Goal: Task Accomplishment & Management: Complete application form

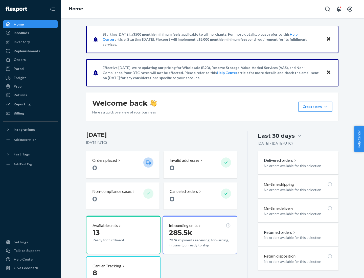
click at [326, 107] on button "Create new Create new inbound Create new order Create new product" at bounding box center [315, 107] width 34 height 10
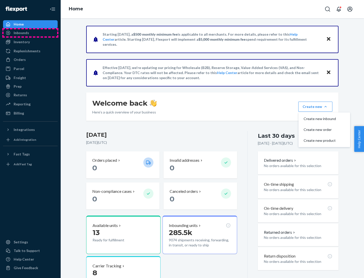
click at [30, 33] on div "Inbounds" at bounding box center [31, 32] width 54 height 7
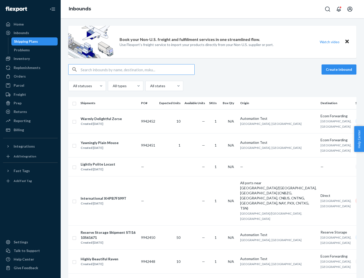
click at [340, 70] on button "Create inbound" at bounding box center [339, 69] width 35 height 10
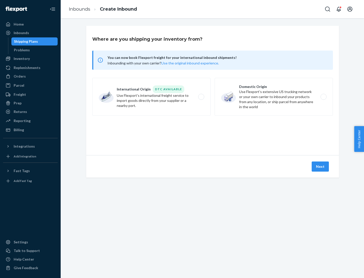
click at [274, 97] on label "Domestic Origin Use Flexport’s extensive US trucking network or your own carrie…" at bounding box center [274, 97] width 118 height 38
click at [323, 97] on input "Domestic Origin Use Flexport’s extensive US trucking network or your own carrie…" at bounding box center [324, 96] width 3 height 3
radio input "true"
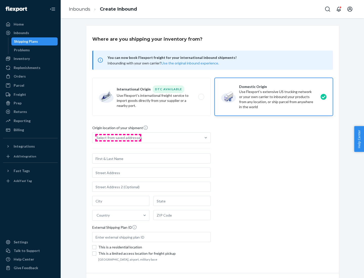
click at [118, 138] on div "Select from saved addresses" at bounding box center [120, 137] width 46 height 5
click at [97, 138] on input "Select from saved addresses" at bounding box center [97, 137] width 1 height 5
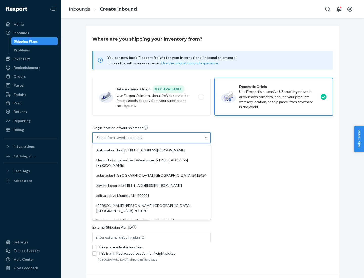
scroll to position [2, 0]
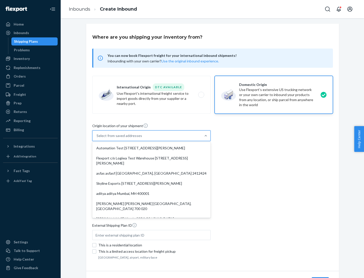
click at [151, 148] on div "Automation Test [STREET_ADDRESS][PERSON_NAME]" at bounding box center [151, 148] width 116 height 10
click at [97, 138] on input "option Automation Test [STREET_ADDRESS][PERSON_NAME]. 9 results available. Use …" at bounding box center [97, 135] width 1 height 5
type input "Automation Test"
type input "9th Floor"
type input "[GEOGRAPHIC_DATA]"
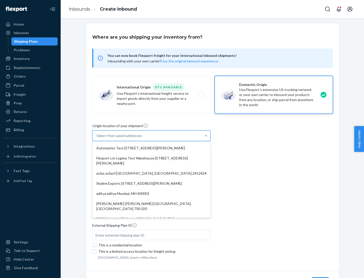
type input "CA"
type input "94104"
type input "[STREET_ADDRESS][PERSON_NAME]"
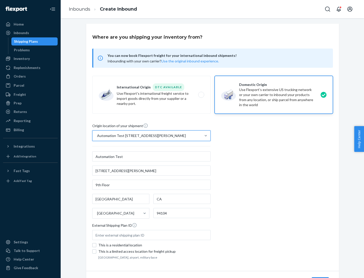
scroll to position [30, 0]
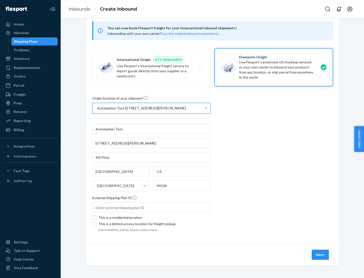
click at [321, 255] on button "Next" at bounding box center [320, 255] width 17 height 10
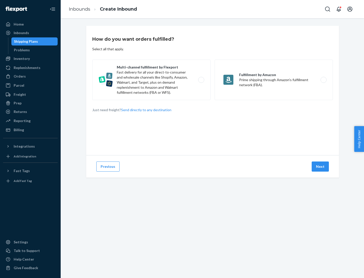
click at [151, 80] on label "Multi-channel fulfillment by Flexport Fast delivery for all your direct-to-cons…" at bounding box center [151, 80] width 118 height 40
click at [201, 80] on input "Multi-channel fulfillment by Flexport Fast delivery for all your direct-to-cons…" at bounding box center [202, 79] width 3 height 3
radio input "true"
click at [321, 167] on button "Next" at bounding box center [320, 167] width 17 height 10
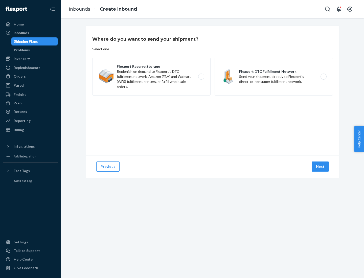
click at [274, 77] on label "Flexport DTC Fulfillment Network Send your shipment directly to Flexport's dire…" at bounding box center [274, 77] width 118 height 38
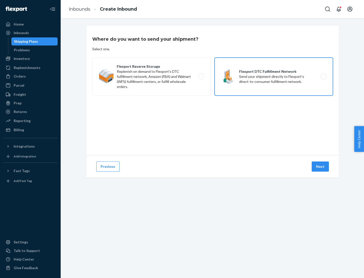
click at [323, 77] on input "Flexport DTC Fulfillment Network Send your shipment directly to Flexport's dire…" at bounding box center [324, 76] width 3 height 3
radio input "true"
click at [321, 167] on button "Next" at bounding box center [320, 167] width 17 height 10
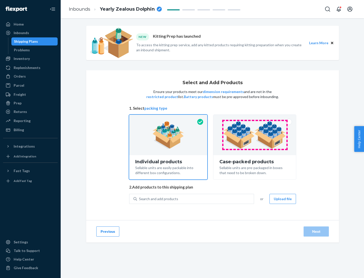
click at [255, 135] on img at bounding box center [254, 135] width 63 height 28
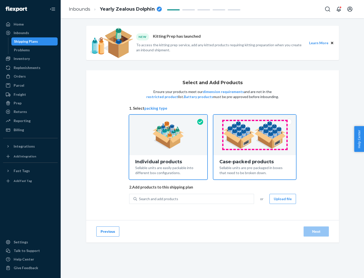
click at [255, 118] on input "Case-packed products Sellable units are pre-packaged in boxes that need to be b…" at bounding box center [254, 116] width 3 height 3
radio input "true"
radio input "false"
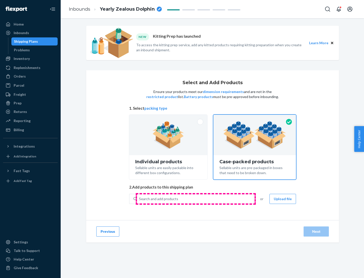
click at [196, 199] on div "Search and add products" at bounding box center [195, 198] width 117 height 9
click at [140, 199] on input "Search and add products" at bounding box center [139, 198] width 1 height 5
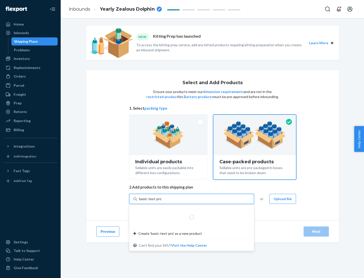
type input "basic-test-product-1"
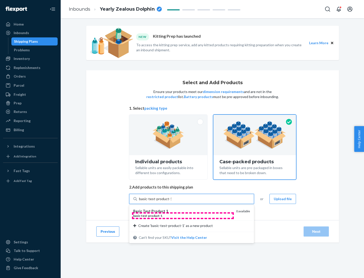
click at [183, 216] on div "basic - test - product - 1" at bounding box center [182, 216] width 99 height 4
click at [171, 202] on input "basic-test-product-1" at bounding box center [155, 198] width 32 height 5
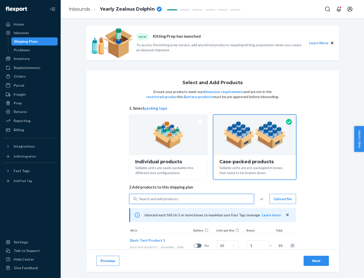
scroll to position [18, 0]
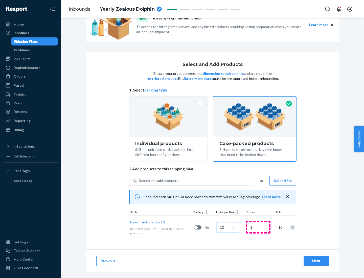
type input "10"
type input "7"
click at [316, 261] on div "Next" at bounding box center [316, 260] width 17 height 5
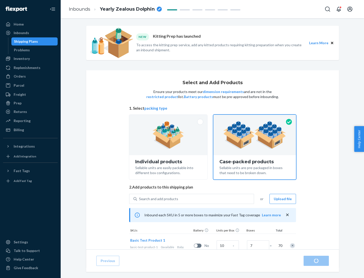
radio input "true"
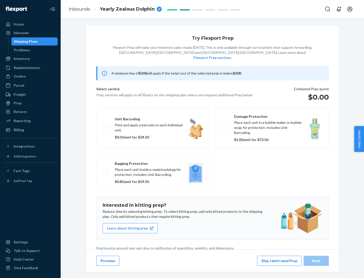
scroll to position [1, 0]
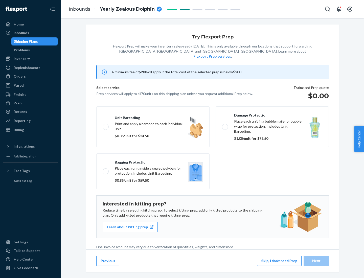
click at [153, 161] on label "Bagging protection Place each unit inside a sealed polybag for protection. Incl…" at bounding box center [152, 171] width 113 height 36
click at [106, 170] on input "Bagging protection Place each unit inside a sealed polybag for protection. Incl…" at bounding box center [104, 171] width 3 height 3
checkbox input "true"
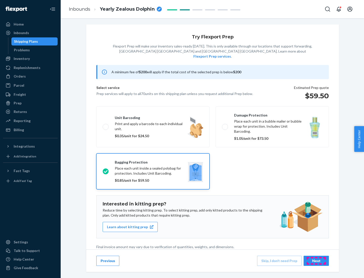
click at [316, 261] on div "Next" at bounding box center [316, 260] width 17 height 5
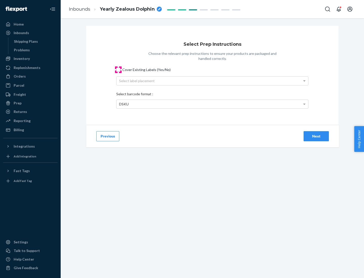
click at [118, 70] on input "Cover Existing Labels (Yes/No)" at bounding box center [118, 70] width 4 height 4
checkbox input "true"
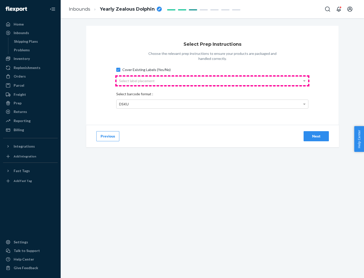
click at [212, 81] on div "Select label placement" at bounding box center [213, 81] width 192 height 9
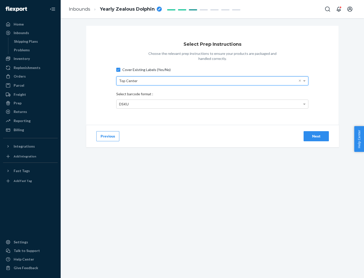
click at [212, 104] on div "DSKU" at bounding box center [213, 104] width 192 height 9
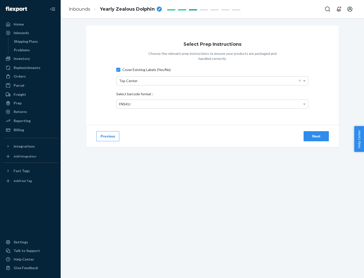
click at [316, 136] on div "Next" at bounding box center [316, 136] width 17 height 5
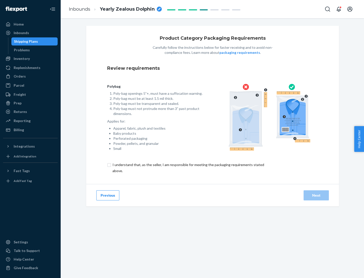
click at [188, 168] on input "checkbox" at bounding box center [191, 168] width 168 height 12
checkbox input "true"
click at [316, 195] on div "Next" at bounding box center [316, 195] width 17 height 5
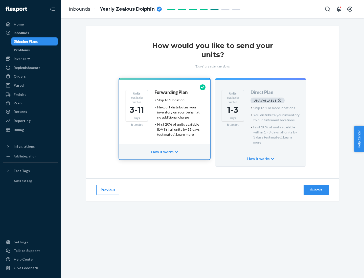
click at [171, 92] on h4 "Forwarding Plan" at bounding box center [170, 92] width 33 height 5
click at [316, 187] on div "Submit" at bounding box center [316, 189] width 17 height 5
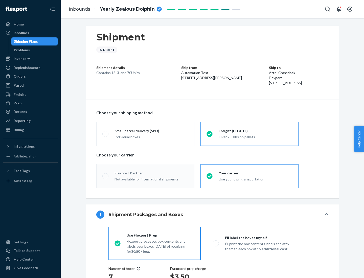
radio input "true"
radio input "false"
radio input "true"
radio input "false"
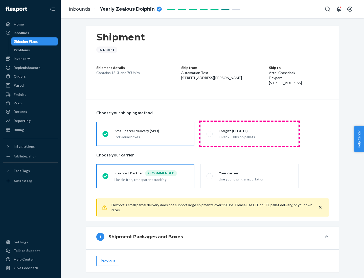
click at [250, 134] on div "Over 250 lbs on pallets" at bounding box center [256, 137] width 74 height 6
click at [210, 134] on input "Freight (LTL/FTL) Over 250 lbs on pallets" at bounding box center [208, 133] width 3 height 3
radio input "true"
radio input "false"
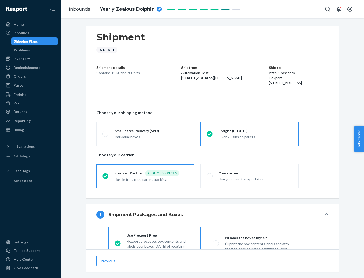
scroll to position [28, 0]
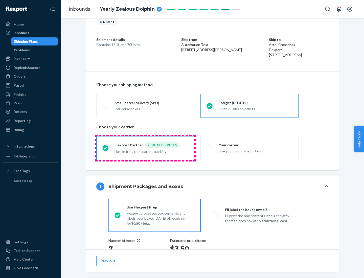
click at [145, 148] on div "Hassle free, transparent tracking" at bounding box center [152, 151] width 74 height 6
click at [106, 148] on input "Flexport Partner Reduced prices Hassle free, transparent tracking" at bounding box center [103, 147] width 3 height 3
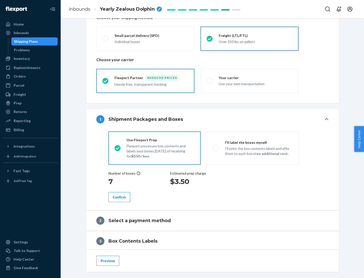
click at [253, 148] on p "I’ll print the box contents labels and affix them to each box at no additional …" at bounding box center [259, 151] width 68 height 10
click at [216, 148] on input "I'll label the boxes myself I’ll print the box contents labels and affix them t…" at bounding box center [214, 147] width 3 height 3
radio input "true"
radio input "false"
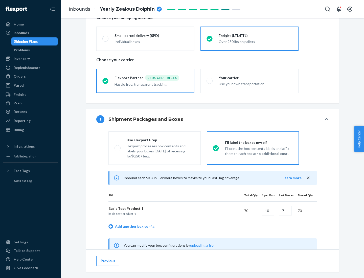
scroll to position [158, 0]
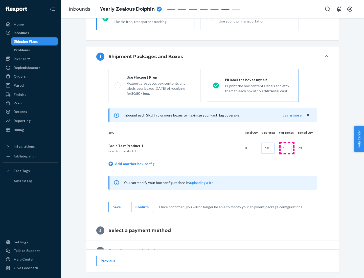
type input "10"
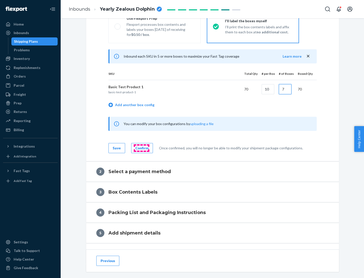
type input "7"
click at [141, 148] on div "Confirm" at bounding box center [142, 148] width 13 height 5
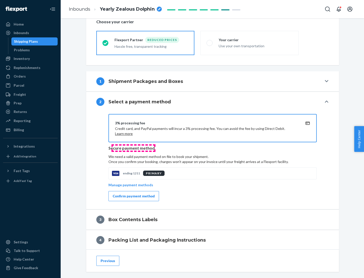
scroll to position [181, 0]
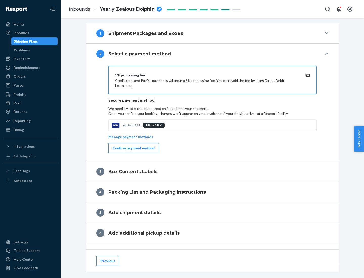
click at [133, 148] on div "Confirm payment method" at bounding box center [134, 148] width 42 height 5
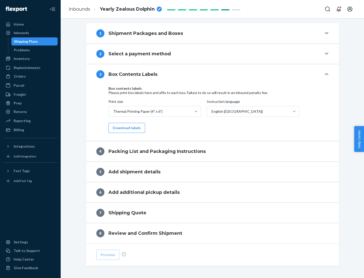
scroll to position [161, 0]
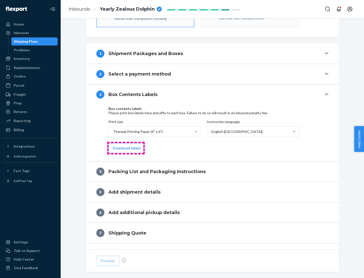
click at [126, 148] on button "Download labels" at bounding box center [126, 148] width 37 height 10
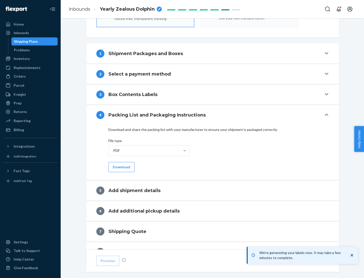
scroll to position [180, 0]
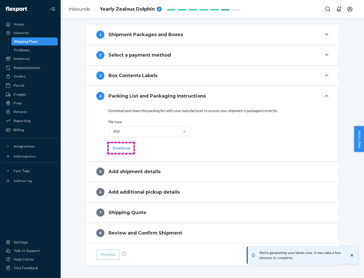
click at [121, 148] on button "Download" at bounding box center [121, 148] width 26 height 10
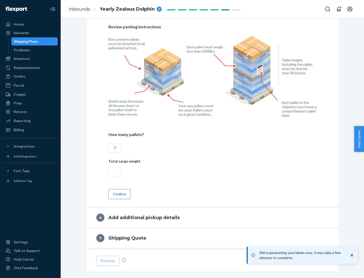
scroll to position [349, 0]
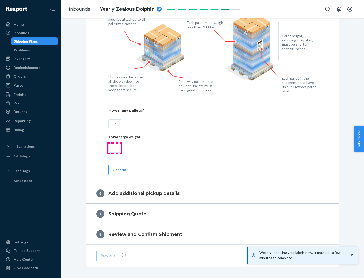
type input "7"
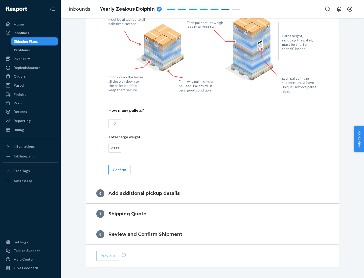
scroll to position [370, 0]
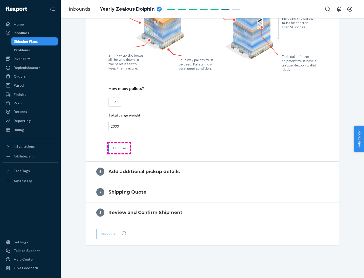
type input "2000"
click at [119, 148] on button "Confirm" at bounding box center [119, 148] width 22 height 10
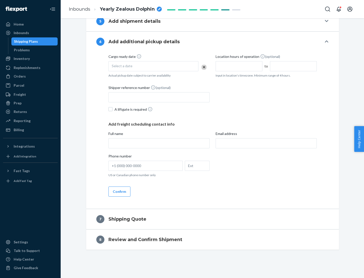
scroll to position [193, 0]
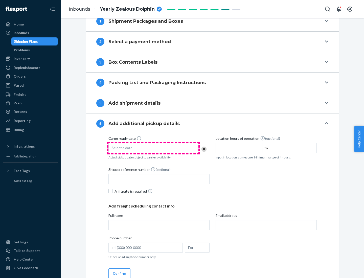
click at [153, 148] on div "Select a date" at bounding box center [153, 148] width 90 height 10
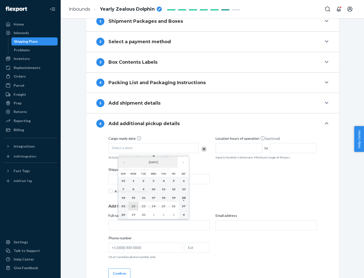
click at [133, 206] on abbr "22" at bounding box center [134, 206] width 4 height 4
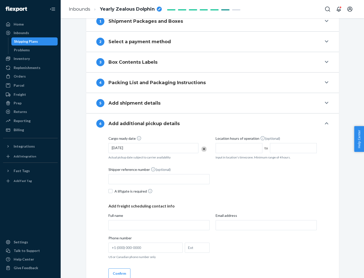
scroll to position [271, 0]
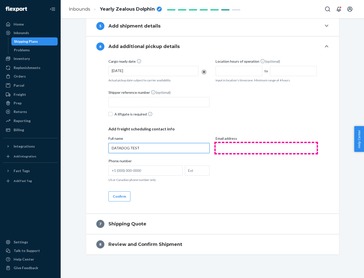
type input "DATADOG TEST"
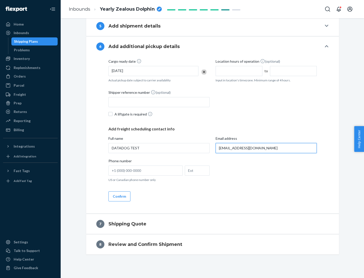
scroll to position [275, 0]
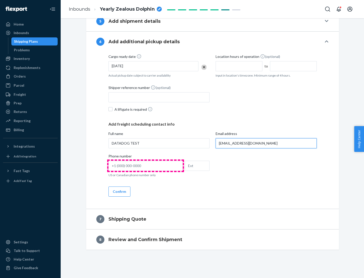
type input "[EMAIL_ADDRESS][DOMAIN_NAME]"
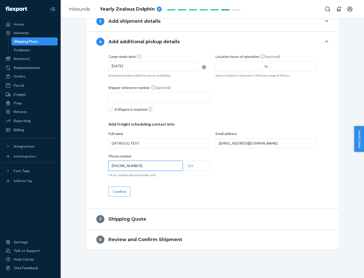
type input "[PHONE_NUMBER]"
click at [119, 191] on button "Confirm" at bounding box center [119, 192] width 22 height 10
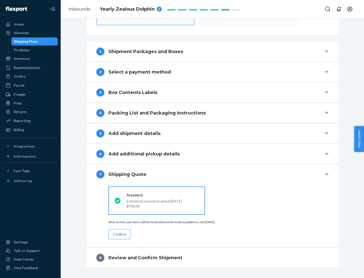
scroll to position [181, 0]
